Goal: Task Accomplishment & Management: Use online tool/utility

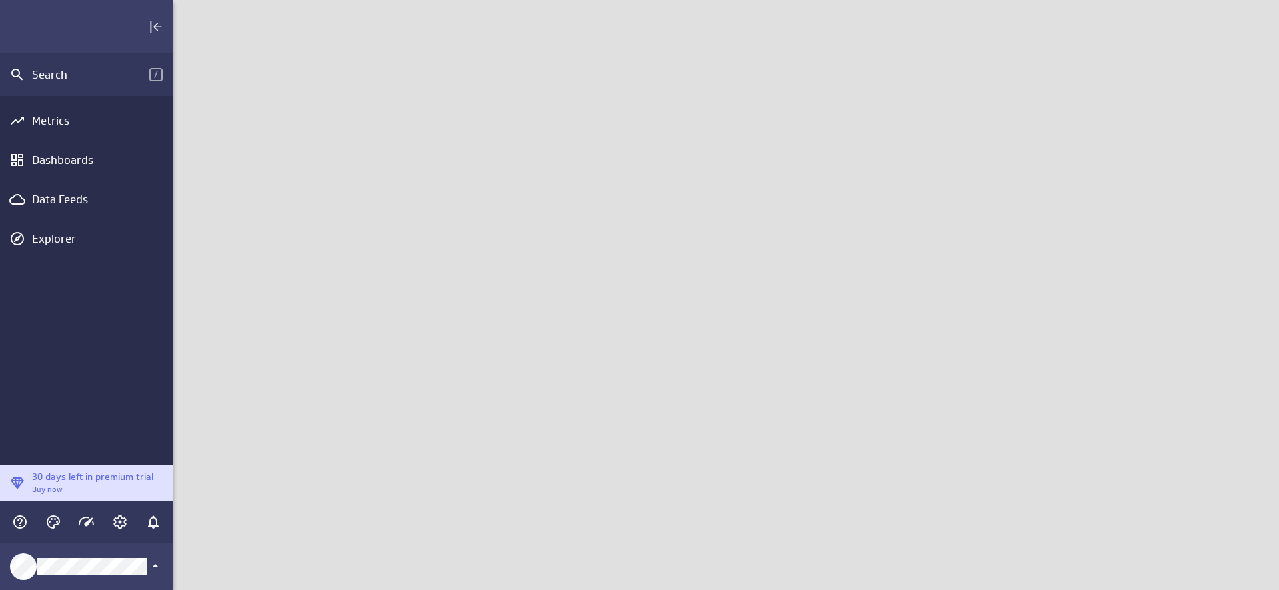
scroll to position [610, 1127]
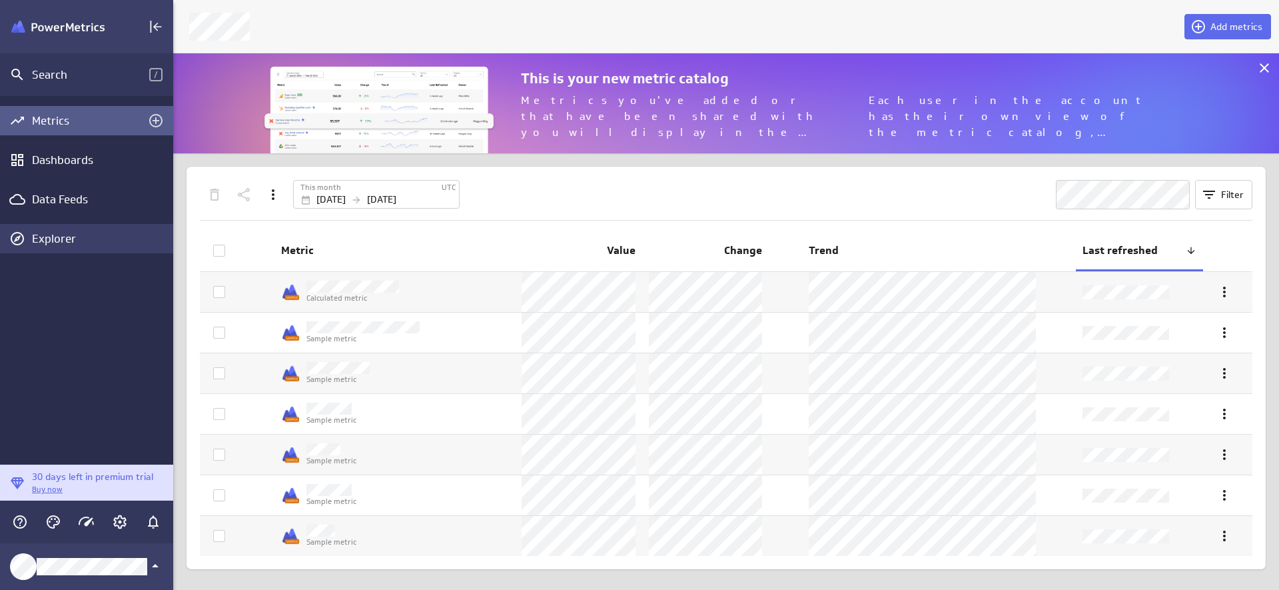
scroll to position [610, 1127]
click at [127, 524] on icon "Account and settings" at bounding box center [120, 522] width 16 height 16
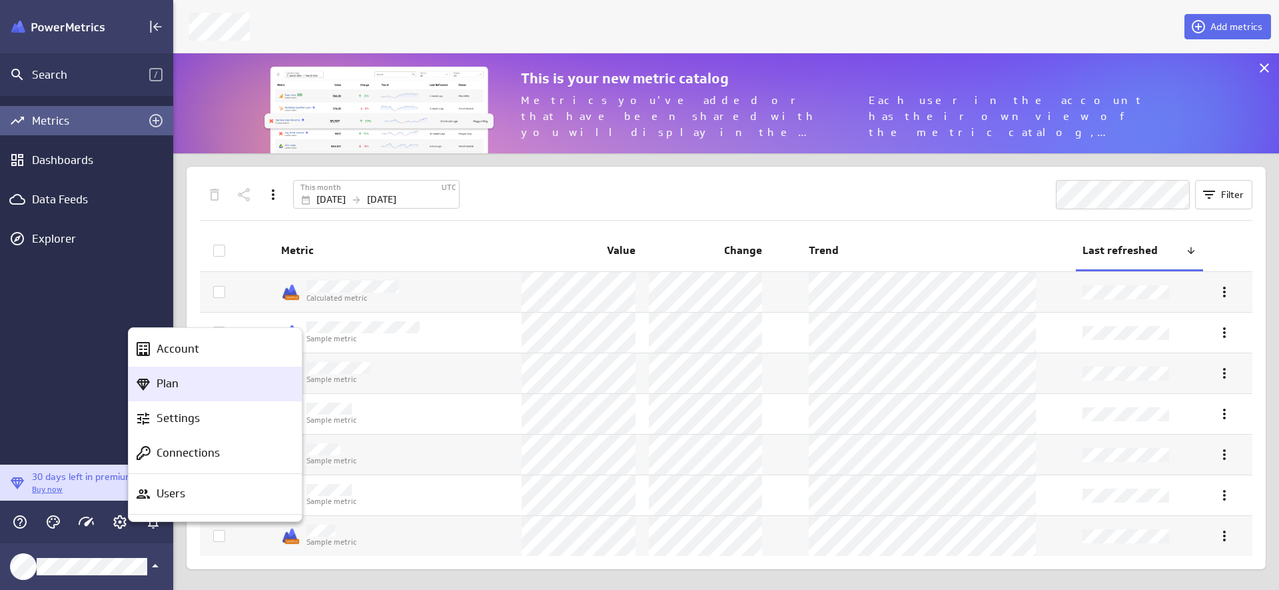
click at [149, 384] on icon "Plan" at bounding box center [143, 384] width 16 height 16
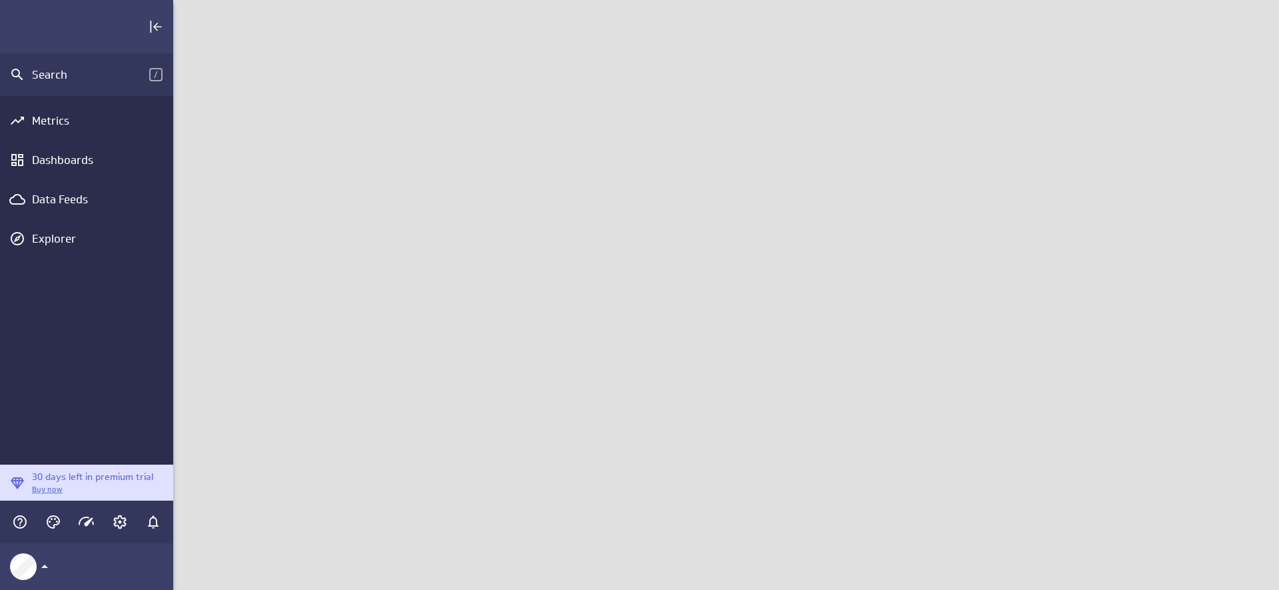
scroll to position [610, 1127]
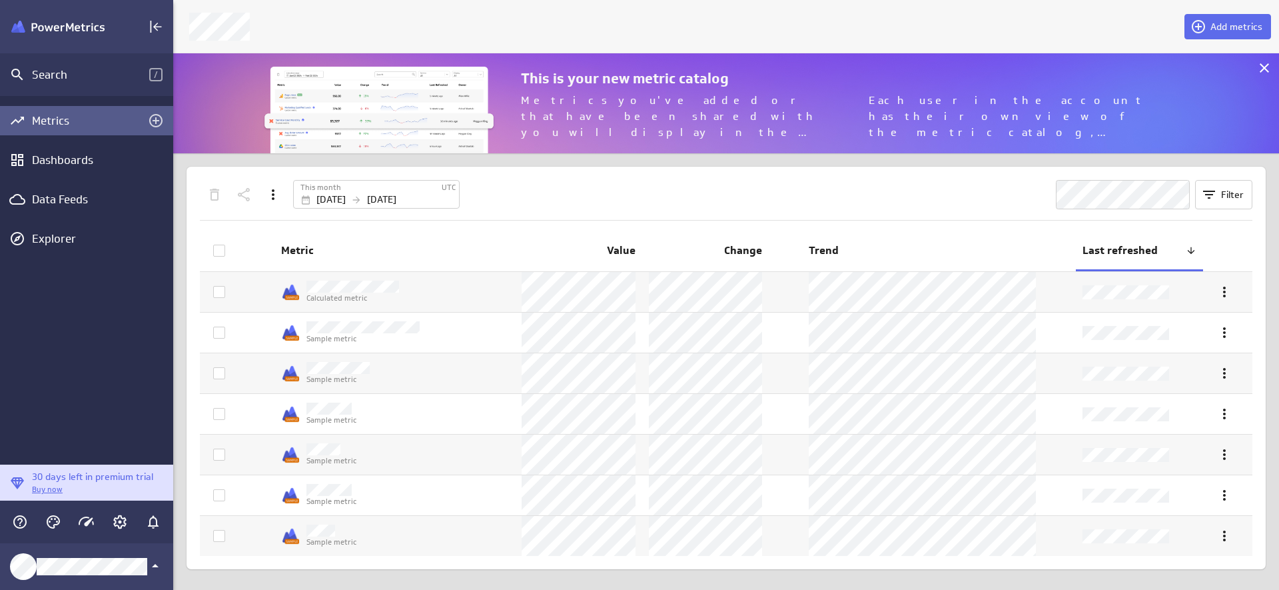
scroll to position [121, 1127]
click at [123, 520] on icon "Account and settings" at bounding box center [120, 522] width 16 height 16
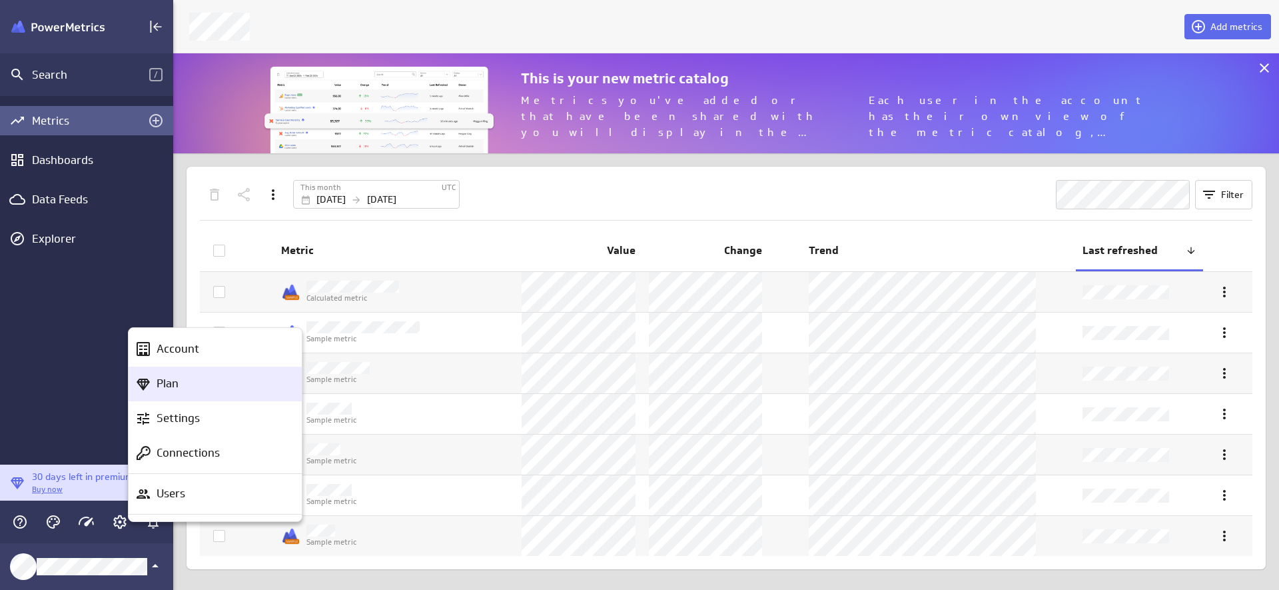
click at [175, 376] on p "Plan" at bounding box center [168, 383] width 22 height 17
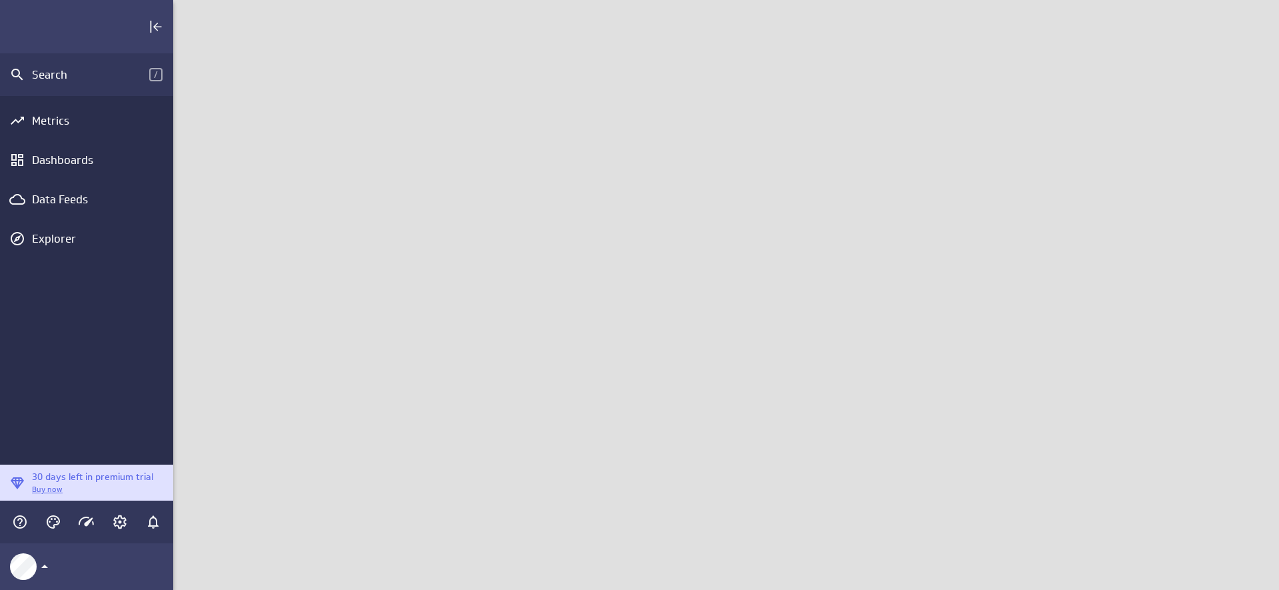
scroll to position [610, 1127]
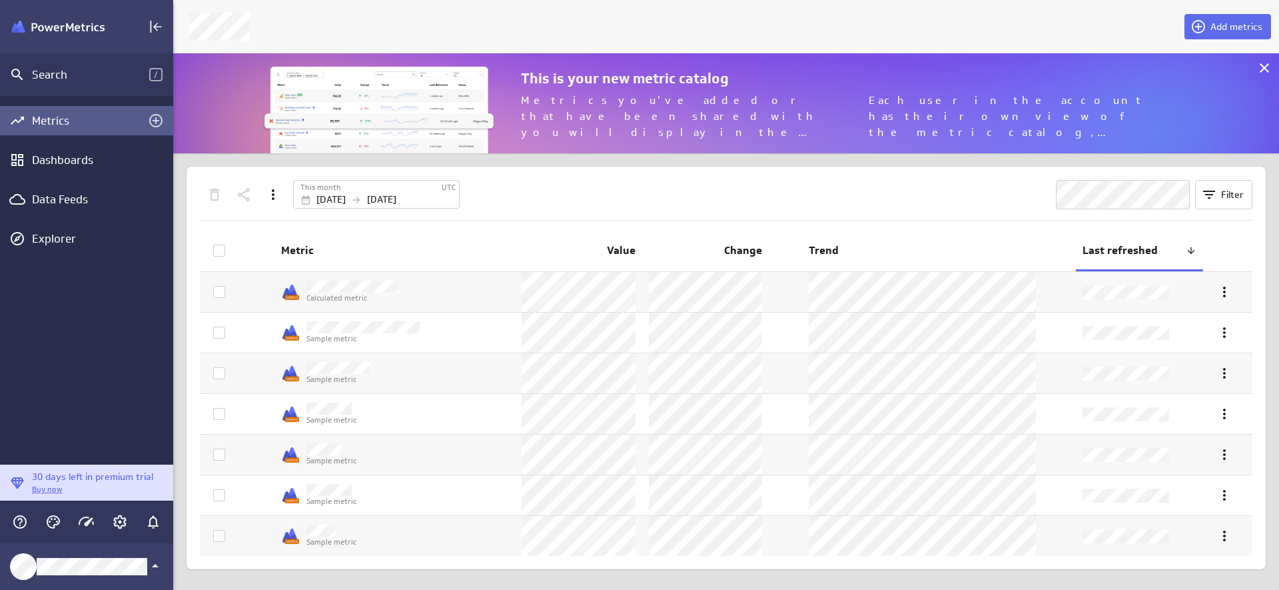
scroll to position [121, 1127]
click at [43, 169] on div "Dashboards" at bounding box center [86, 159] width 173 height 29
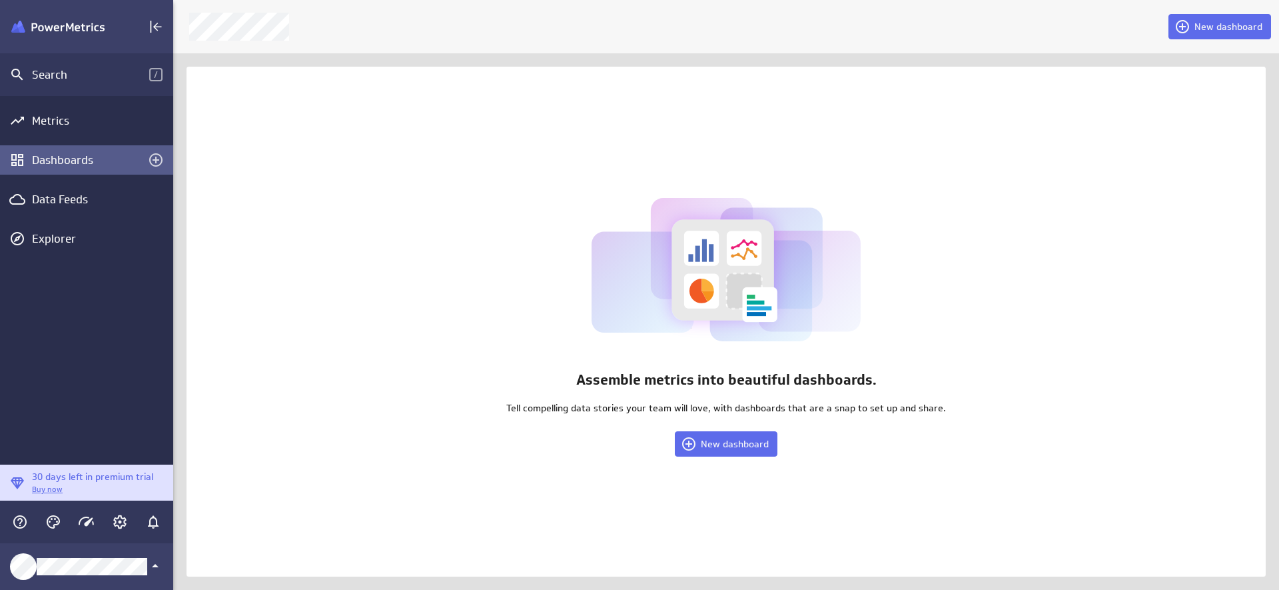
click at [776, 500] on div "Assemble metrics into beautiful dashboards. Tell compelling data stories your t…" at bounding box center [727, 322] width 1080 height 510
click at [734, 450] on button "New dashboard" at bounding box center [726, 443] width 103 height 25
